Goal: Navigation & Orientation: Find specific page/section

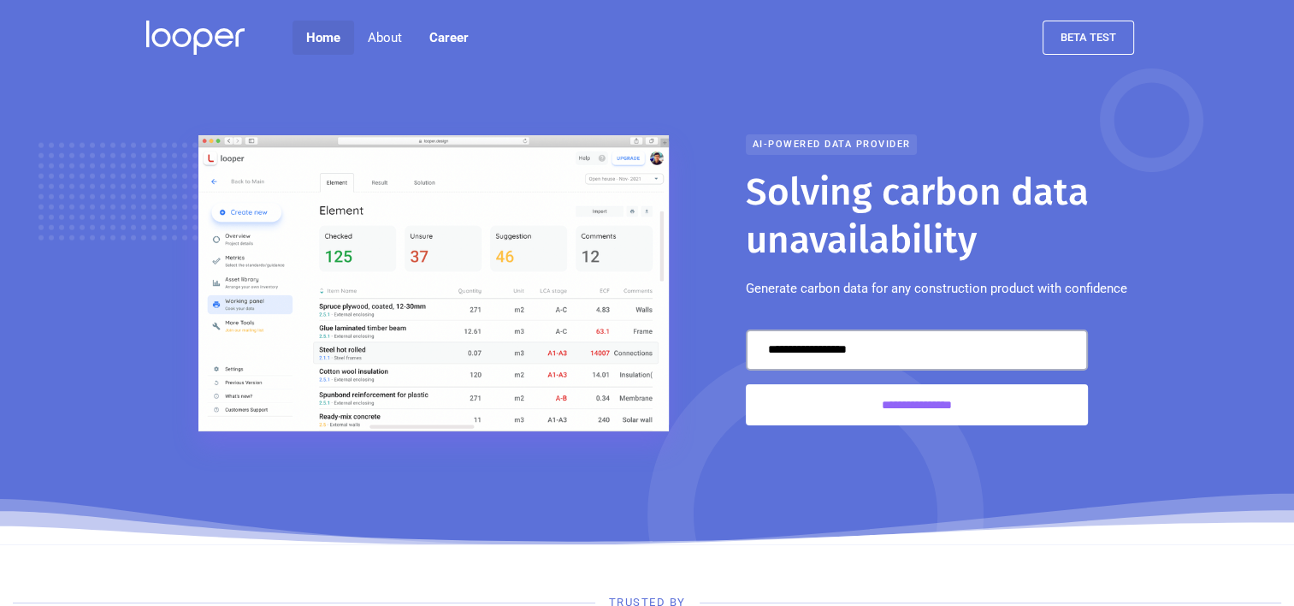
click at [323, 38] on link "Home" at bounding box center [324, 38] width 62 height 34
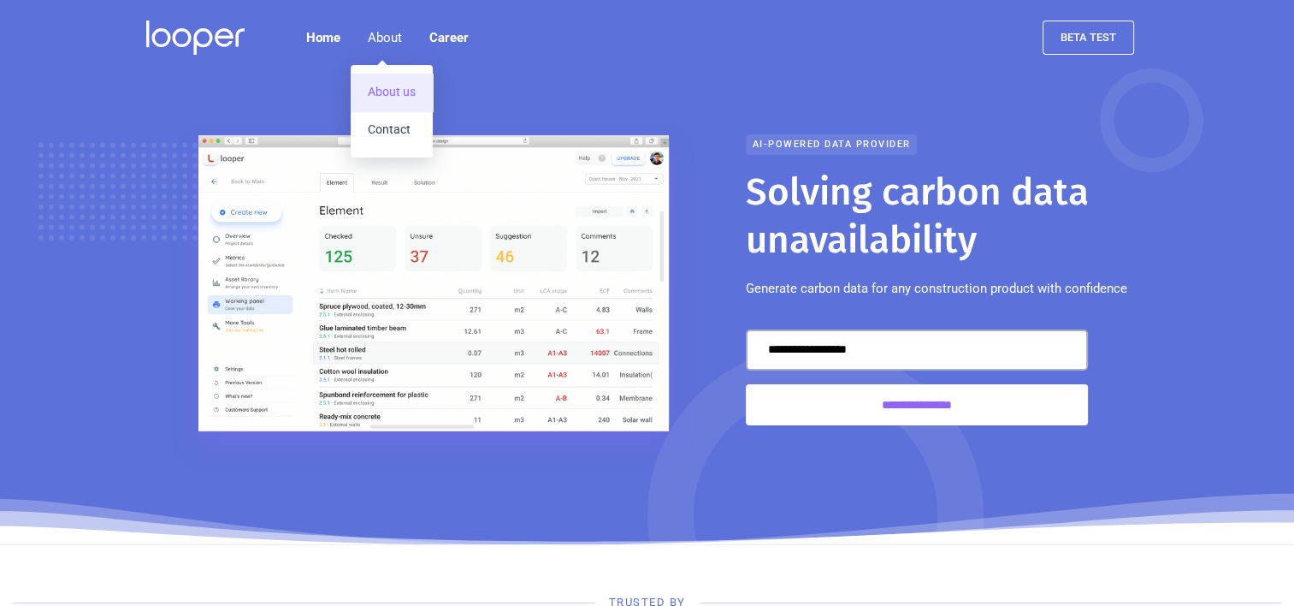
click at [386, 90] on link "About us" at bounding box center [392, 93] width 82 height 38
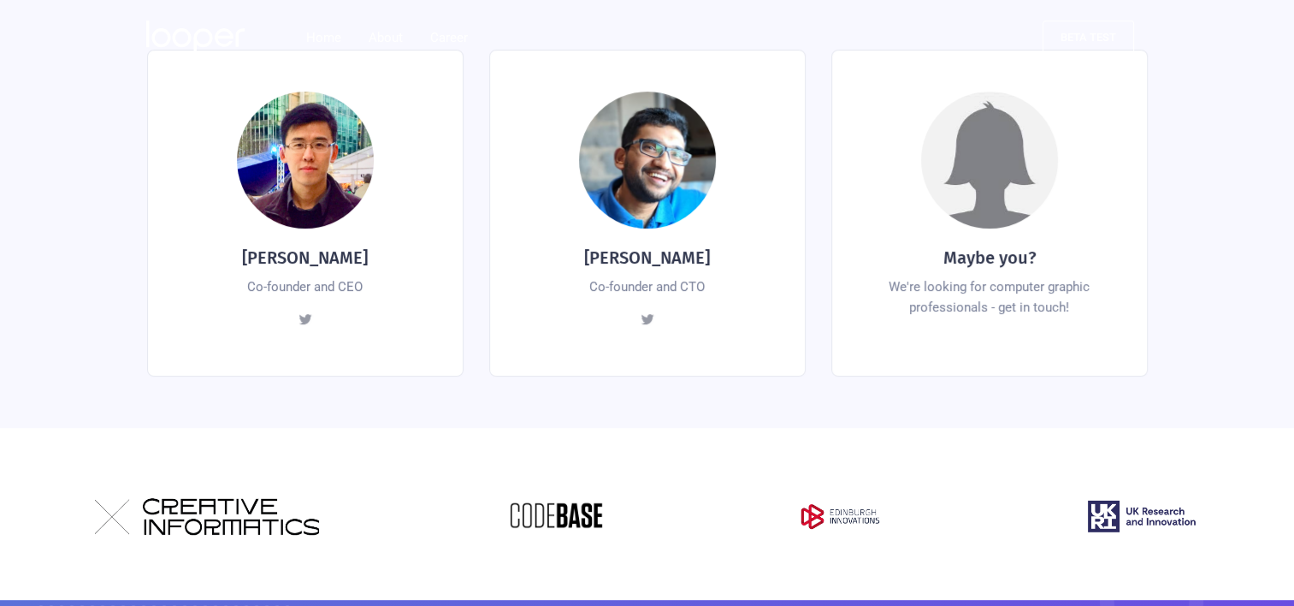
scroll to position [599, 0]
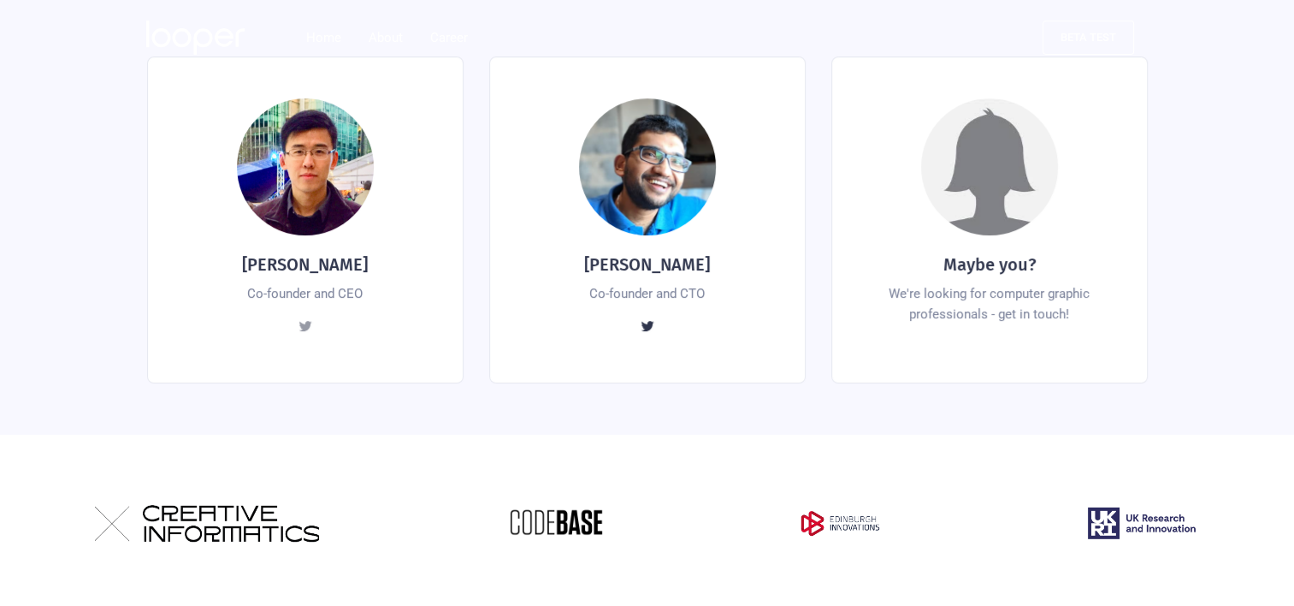
click at [645, 318] on img at bounding box center [647, 325] width 15 height 15
